Goal: Task Accomplishment & Management: Complete application form

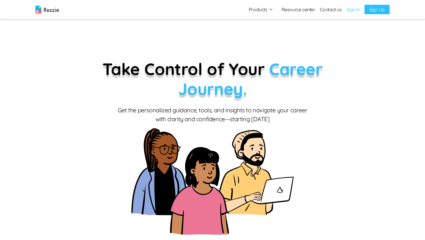
click at [298, 9] on link "Resource center" at bounding box center [299, 9] width 34 height 7
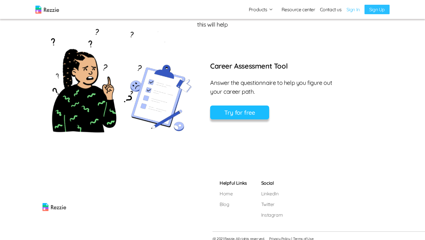
scroll to position [419, 0]
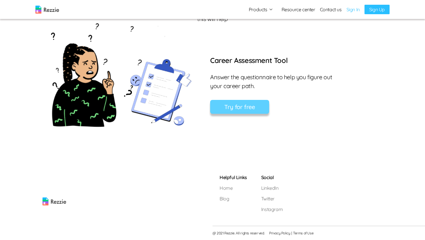
click at [234, 105] on button "Try for free" at bounding box center [239, 107] width 59 height 14
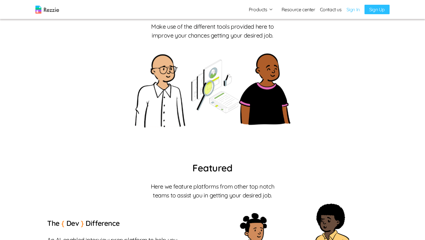
scroll to position [0, 0]
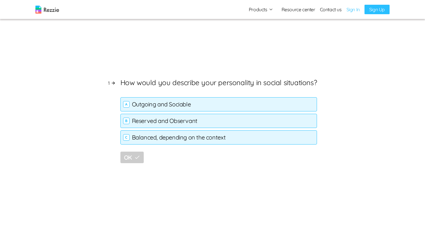
click at [156, 131] on div "C Balanced, depending on the context" at bounding box center [218, 137] width 197 height 14
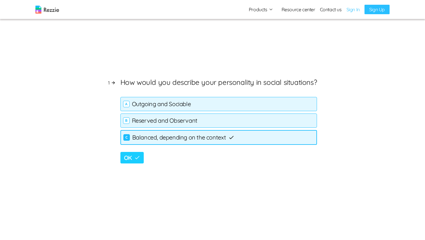
click at [136, 157] on button "OK" at bounding box center [131, 158] width 23 height 12
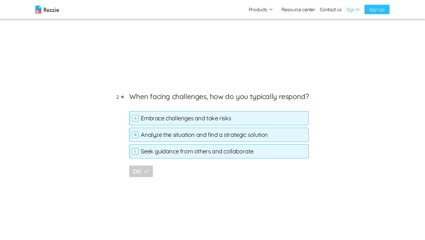
scroll to position [240, 0]
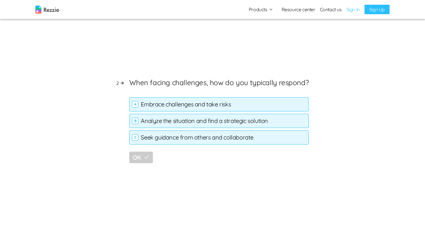
click at [181, 122] on div "B Analyze the situation and find a strategic solution" at bounding box center [218, 121] width 179 height 14
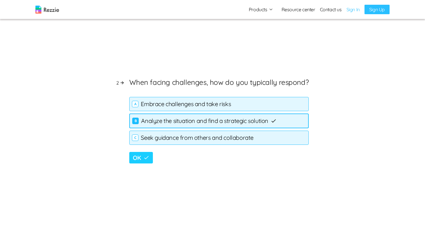
click at [142, 154] on button "OK" at bounding box center [140, 158] width 23 height 12
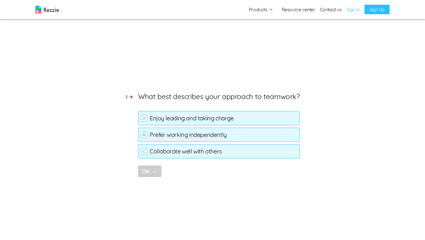
scroll to position [479, 0]
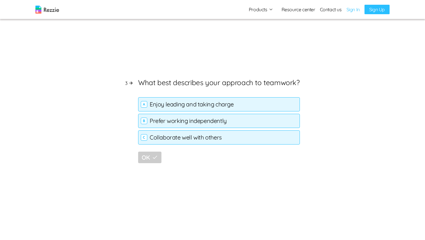
click at [180, 136] on div "C Collaborate well with others" at bounding box center [219, 137] width 162 height 14
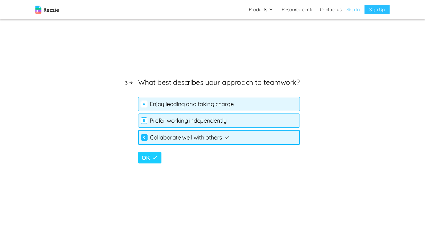
click at [148, 157] on button "OK" at bounding box center [149, 158] width 23 height 12
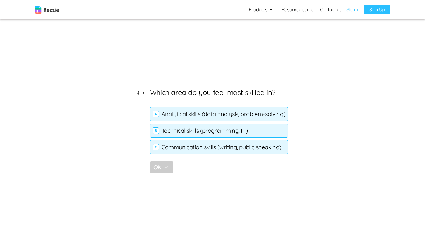
scroll to position [719, 0]
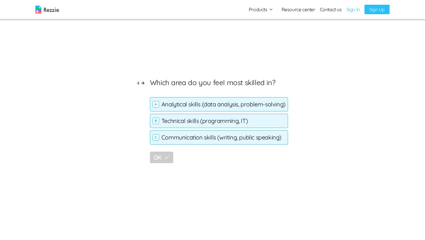
click at [259, 109] on div "A Analytical skills (data analysis, problem-solving)" at bounding box center [219, 104] width 138 height 14
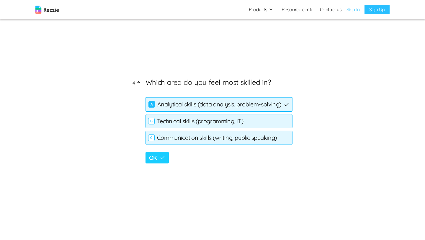
click at [161, 160] on icon "button" at bounding box center [162, 157] width 6 height 6
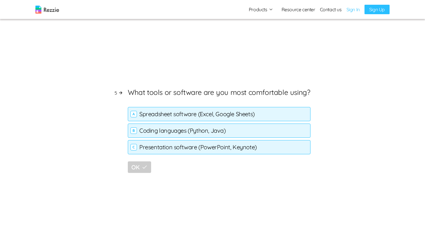
scroll to position [959, 0]
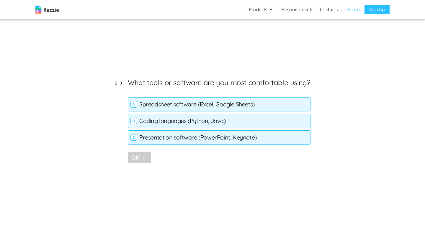
click at [210, 104] on div "A Spreadsheet software (Excel, Google Sheets)" at bounding box center [219, 104] width 182 height 14
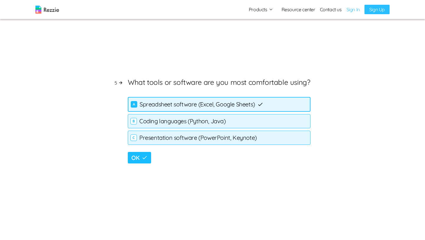
click at [169, 125] on div "B Coding languages (Python, Java)" at bounding box center [219, 121] width 182 height 14
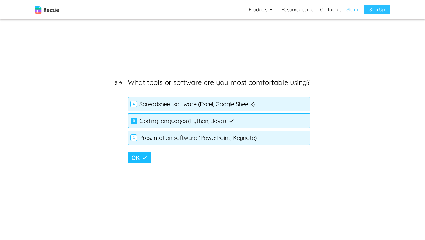
click at [187, 108] on div "A Spreadsheet software (Excel, Google Sheets)" at bounding box center [219, 104] width 182 height 14
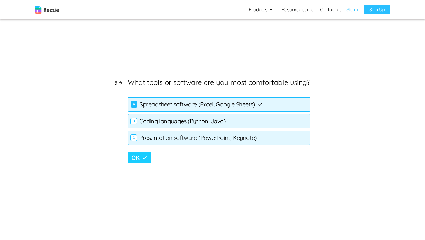
click at [145, 157] on icon "button" at bounding box center [145, 157] width 6 height 6
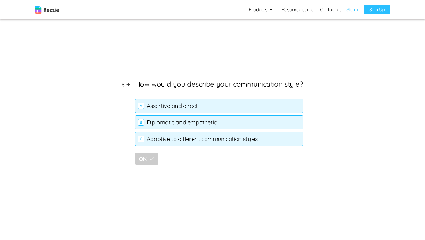
scroll to position [1198, 0]
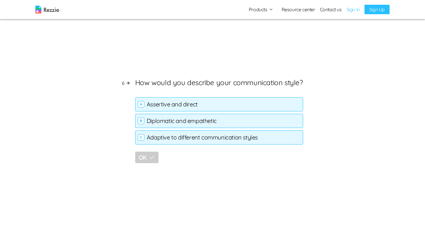
click at [196, 119] on div "B Diplomatic and empathetic" at bounding box center [219, 121] width 168 height 14
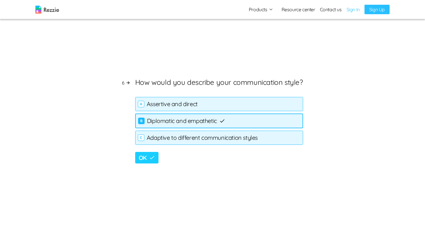
click at [146, 161] on button "OK" at bounding box center [146, 158] width 23 height 12
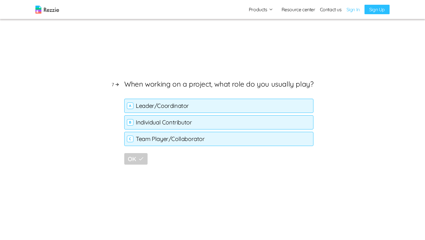
scroll to position [1438, 0]
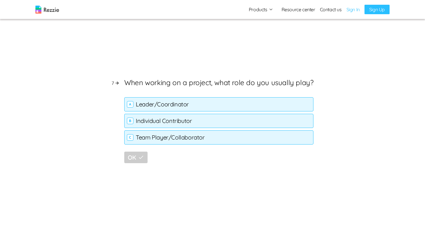
click at [182, 138] on div "C Team Player/Collaborator" at bounding box center [218, 137] width 189 height 14
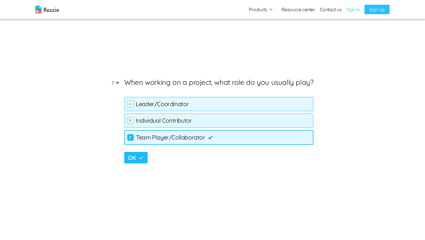
click at [193, 102] on div "A Leader/Coordinator" at bounding box center [218, 104] width 189 height 14
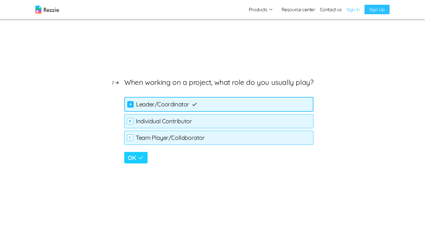
click at [140, 159] on button "OK" at bounding box center [135, 158] width 23 height 12
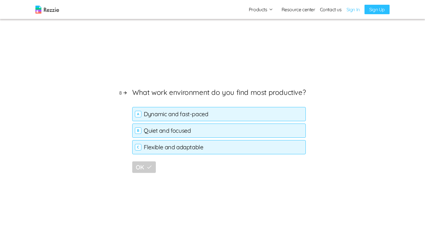
scroll to position [1678, 0]
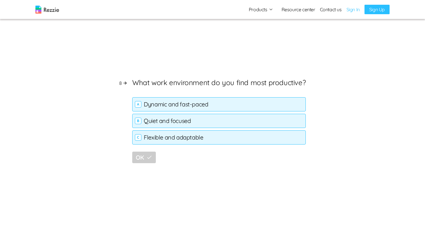
click at [212, 103] on div "A Dynamic and fast-paced" at bounding box center [219, 104] width 174 height 14
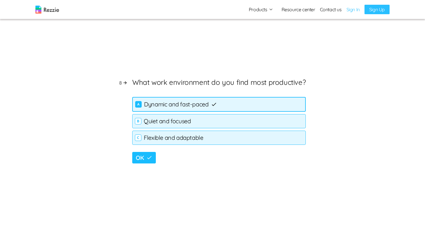
click at [173, 142] on div "C Flexible and adaptable" at bounding box center [219, 137] width 174 height 14
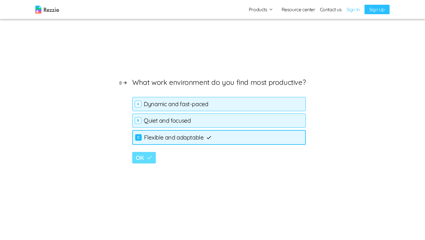
click at [145, 158] on button "OK" at bounding box center [143, 158] width 23 height 12
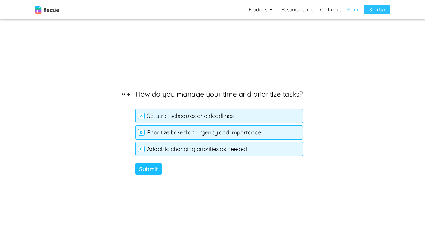
scroll to position [1917, 0]
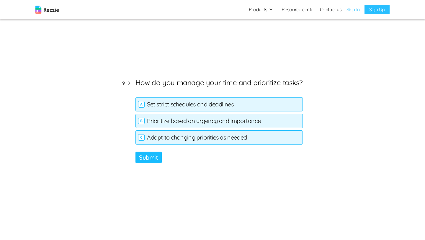
click at [193, 117] on div "B Prioritize based on urgency and importance" at bounding box center [218, 121] width 167 height 14
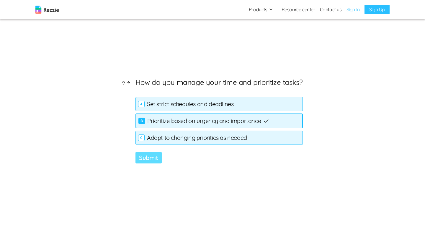
click at [145, 161] on button "Submit" at bounding box center [148, 158] width 26 height 12
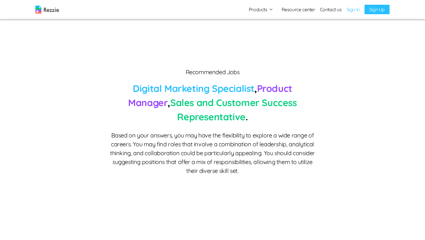
scroll to position [2157, 0]
